Goal: Information Seeking & Learning: Learn about a topic

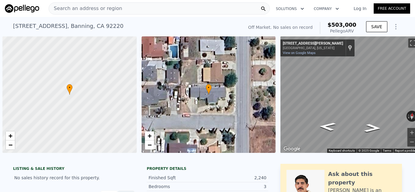
scroll to position [0, 2]
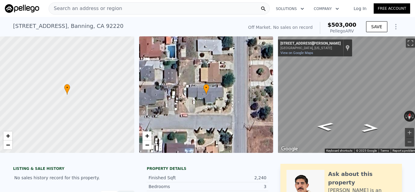
click at [230, 10] on div "Search an address or region" at bounding box center [159, 8] width 221 height 12
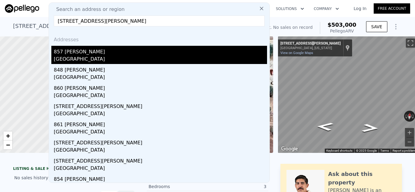
type input "[STREET_ADDRESS][PERSON_NAME]"
click at [89, 53] on div "857 [PERSON_NAME]" at bounding box center [160, 51] width 213 height 10
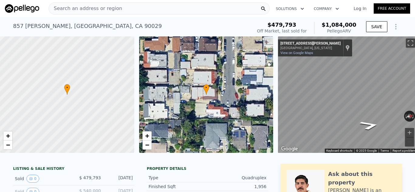
click at [225, 9] on div "Search an address or region" at bounding box center [159, 8] width 221 height 12
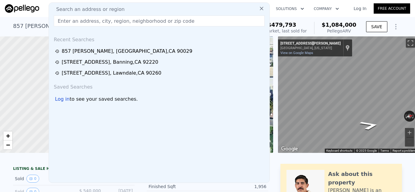
click at [224, 9] on div "Search an address or region" at bounding box center [159, 9] width 216 height 7
click at [212, 23] on input "text" at bounding box center [159, 20] width 211 height 11
paste input "[STREET_ADDRESS]"
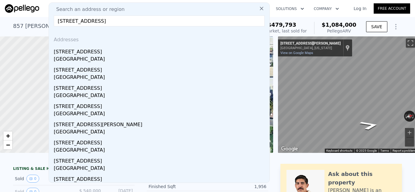
type input "[STREET_ADDRESS]"
drag, startPoint x: 92, startPoint y: 55, endPoint x: 95, endPoint y: 59, distance: 4.5
click at [92, 56] on div "[STREET_ADDRESS]" at bounding box center [160, 55] width 213 height 18
